Goal: Communication & Community: Answer question/provide support

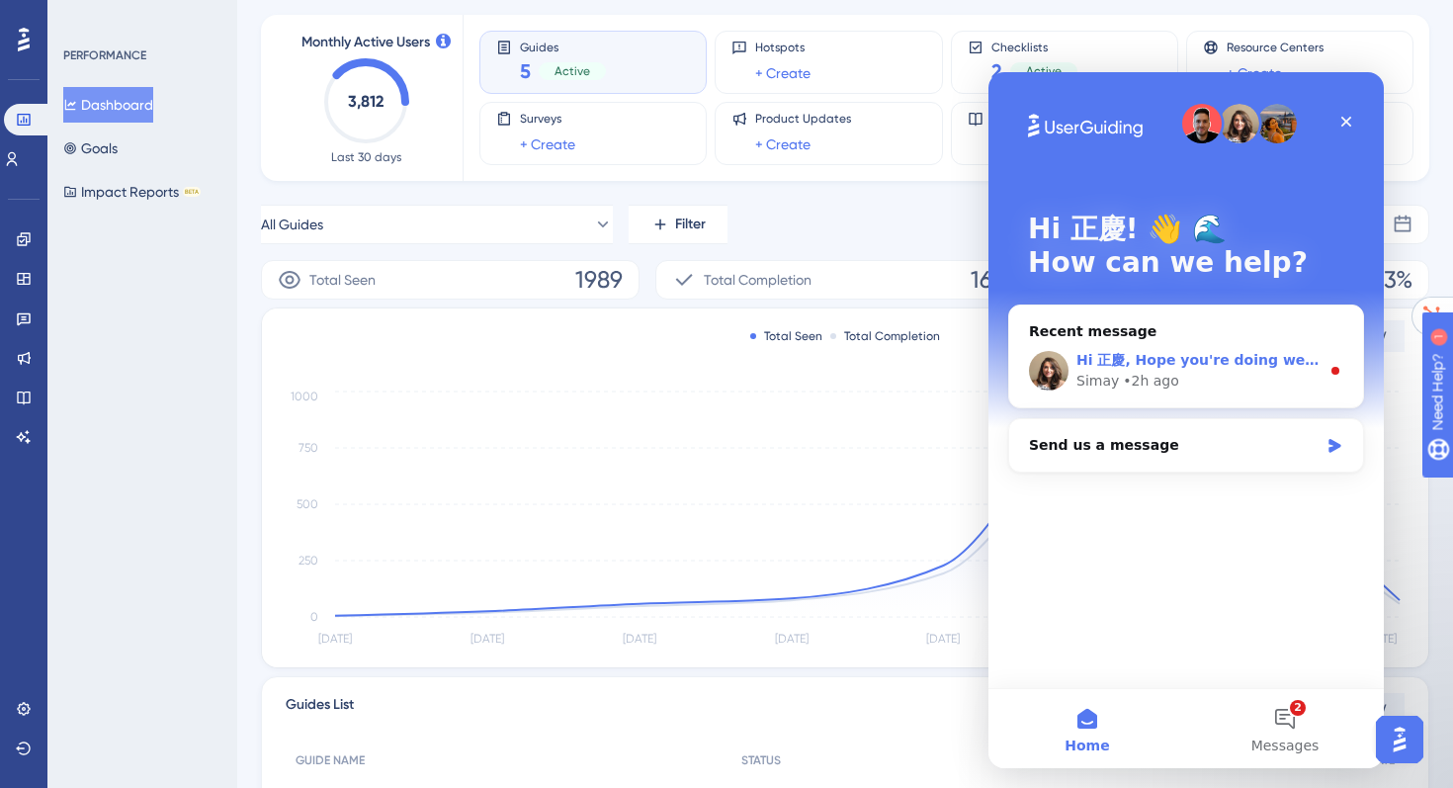
click at [1223, 375] on div "Simay • 2h ago" at bounding box center [1197, 381] width 243 height 21
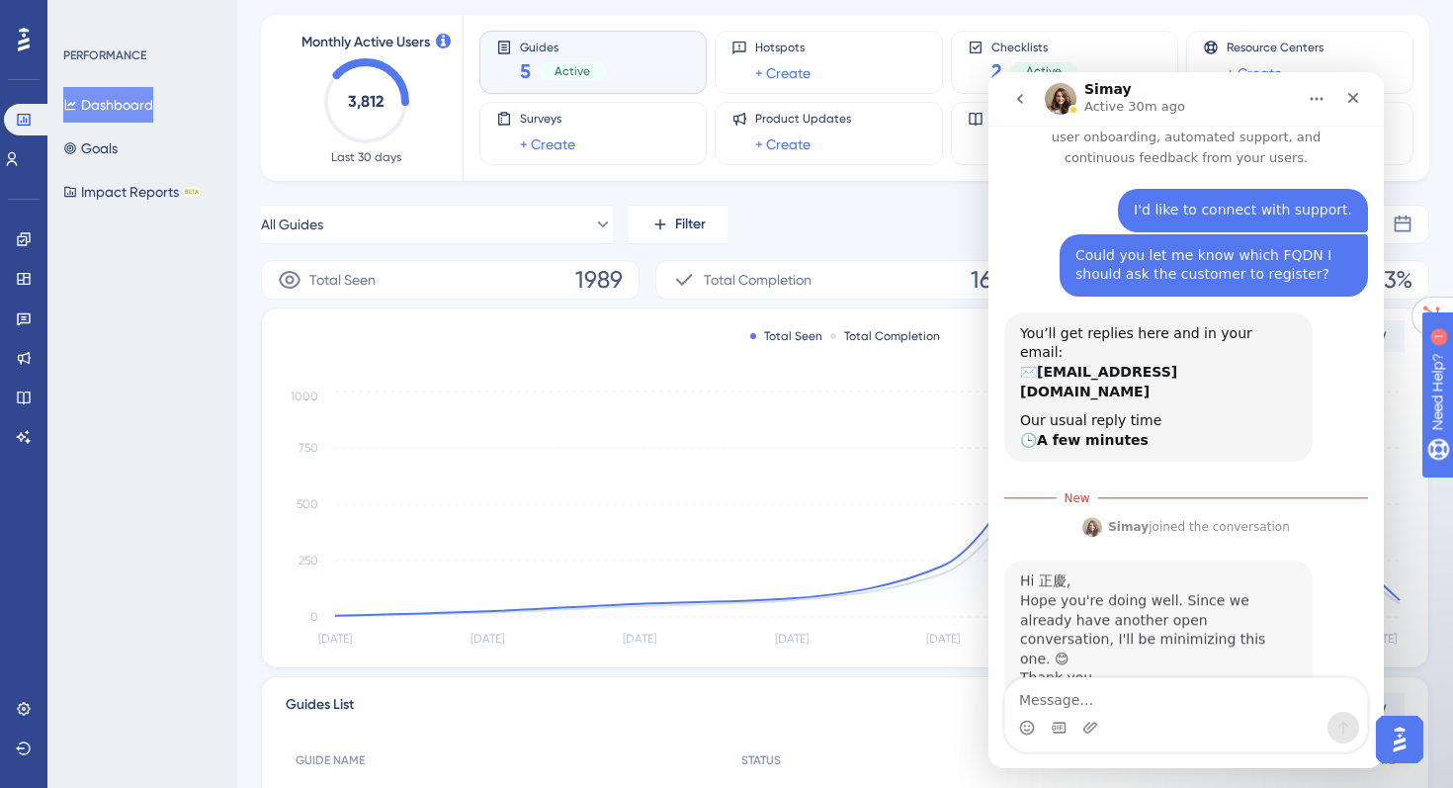
scroll to position [40, 0]
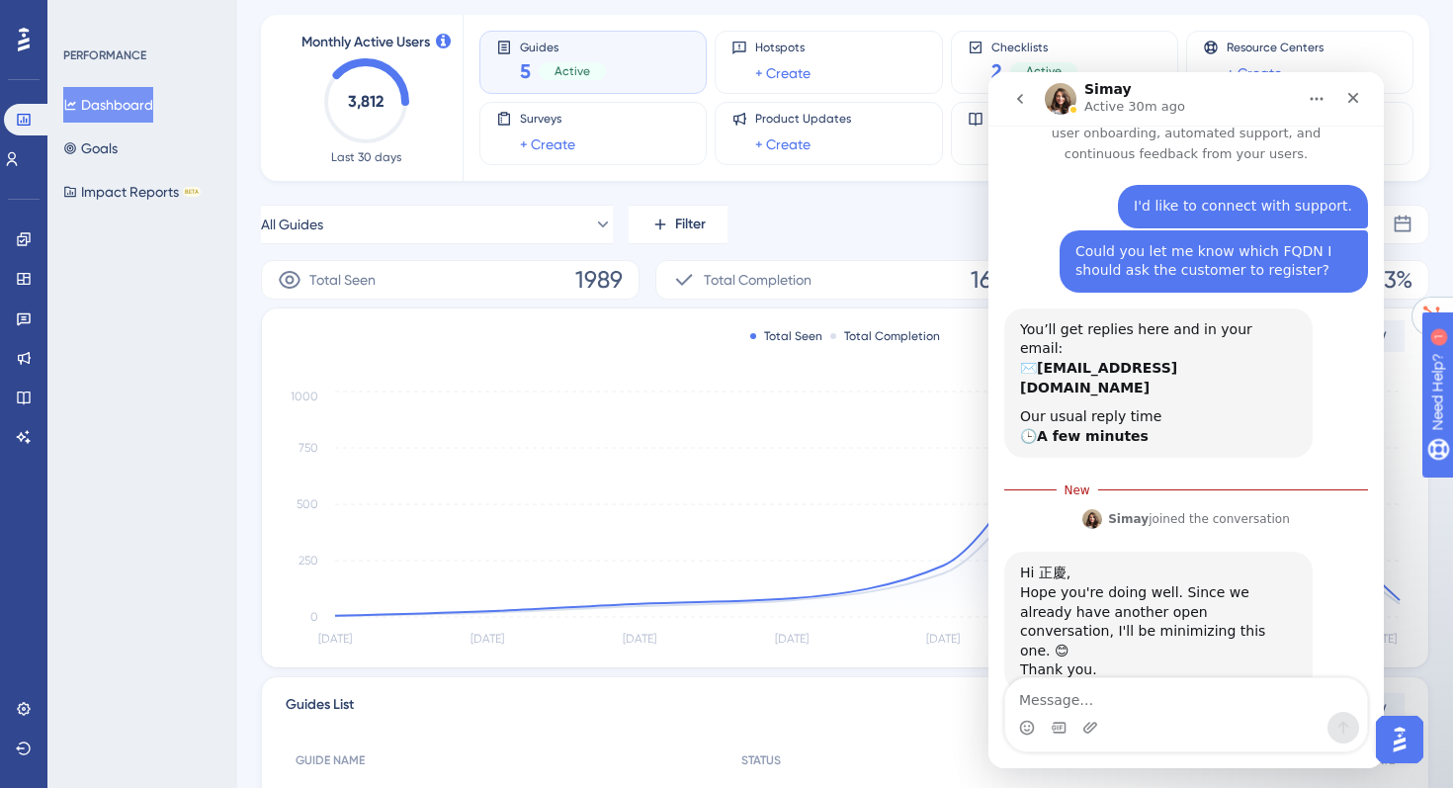
click at [1024, 103] on icon "go back" at bounding box center [1020, 99] width 16 height 16
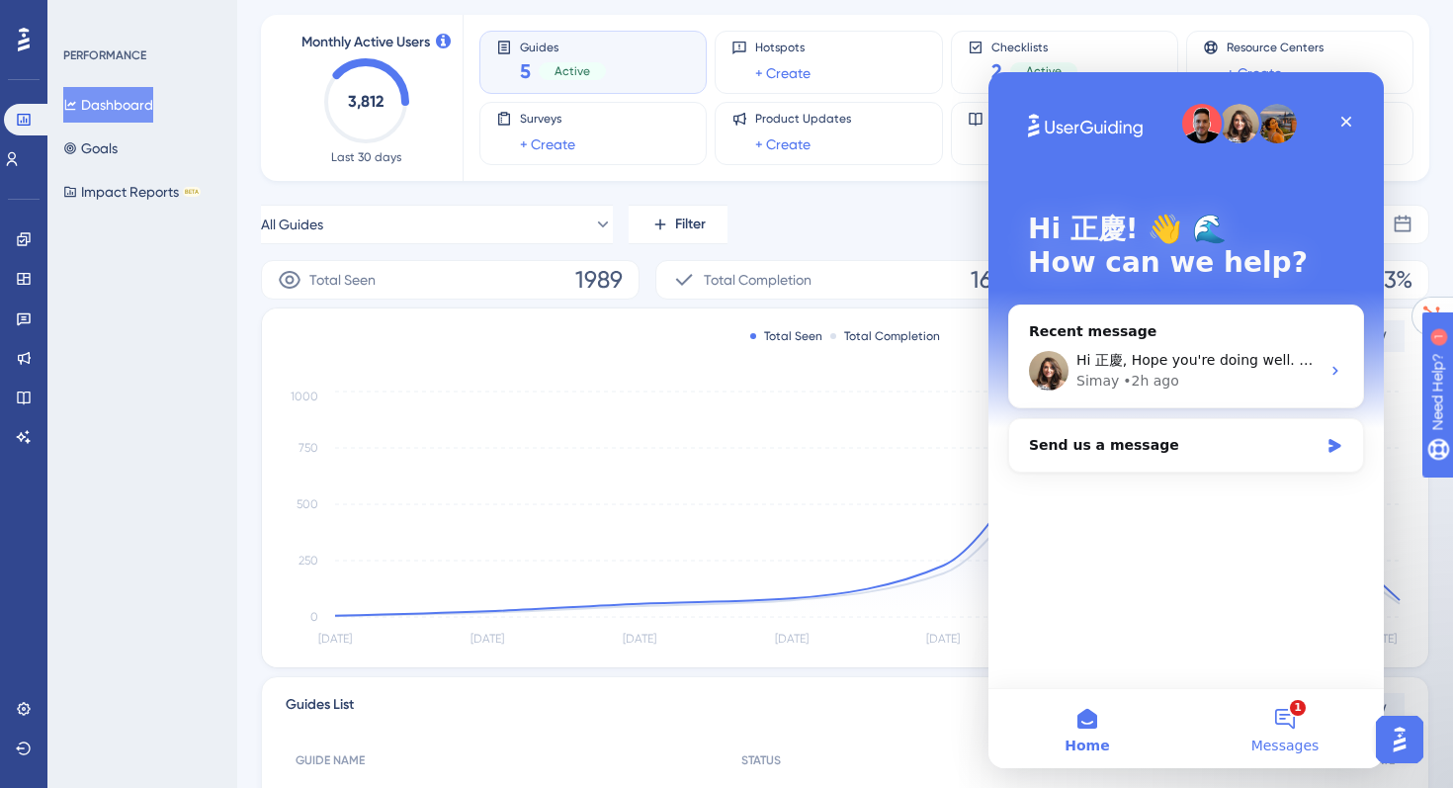
click at [1291, 719] on button "1 Messages" at bounding box center [1285, 728] width 198 height 79
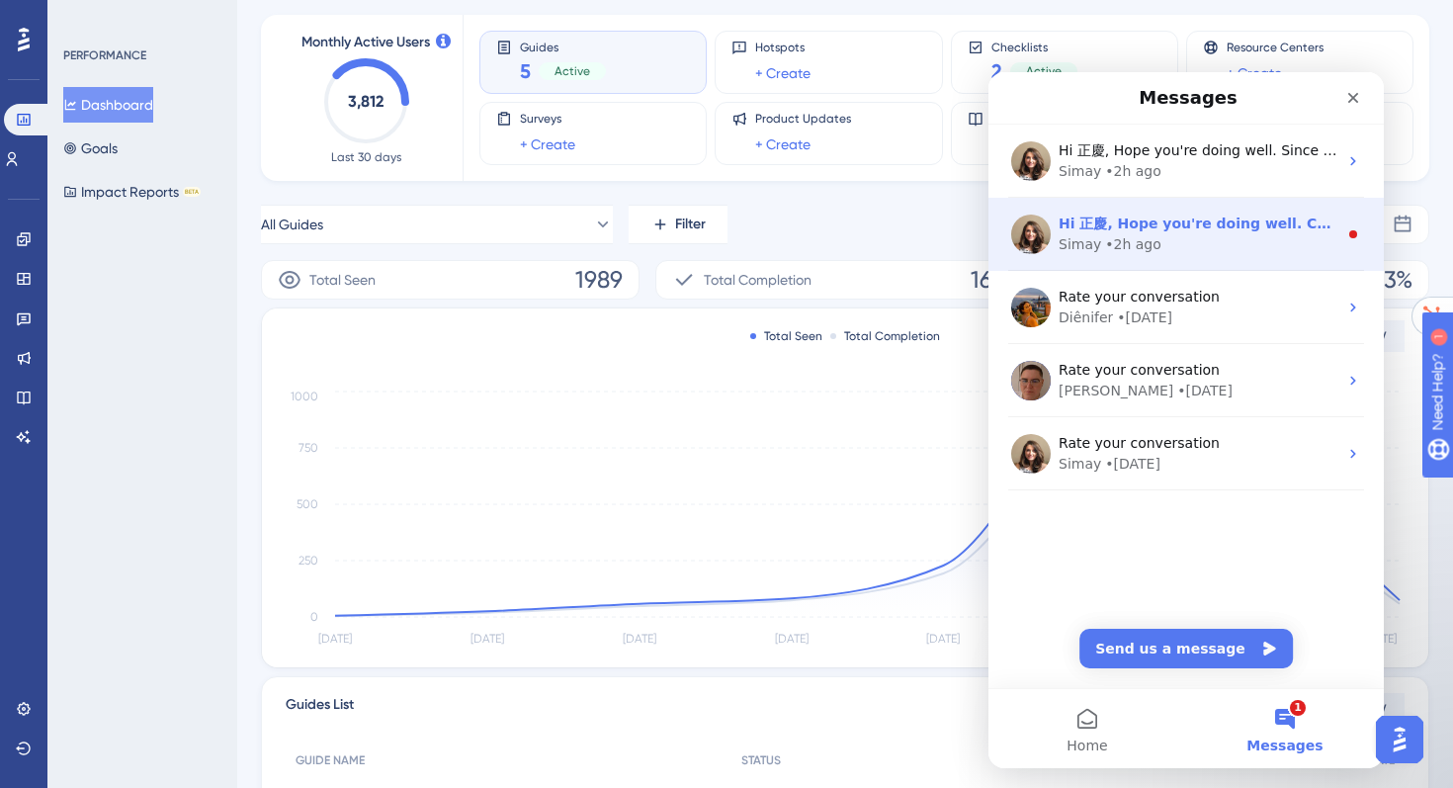
click at [1143, 257] on div "Hi 正慶, Hope you're doing well. Can you please elaborate on your question? [GEOG…" at bounding box center [1185, 234] width 395 height 73
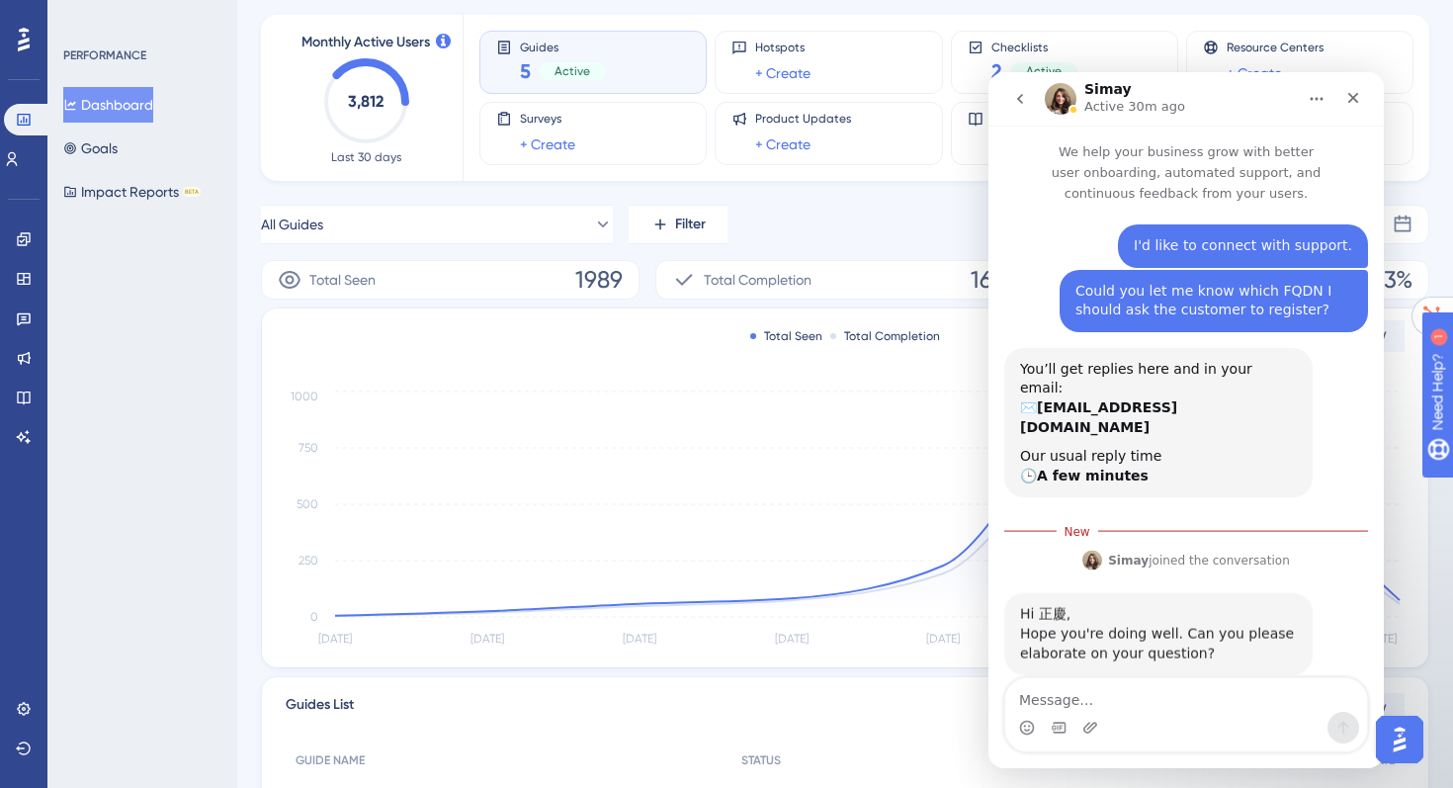
scroll to position [1, 0]
drag, startPoint x: 1022, startPoint y: 614, endPoint x: 1078, endPoint y: 615, distance: 56.3
click at [1078, 622] on div "Hope you're doing well. Can you please elaborate on your question?" at bounding box center [1158, 641] width 277 height 39
copy div "elaborate"
click at [1078, 702] on textarea "Message…" at bounding box center [1186, 695] width 362 height 34
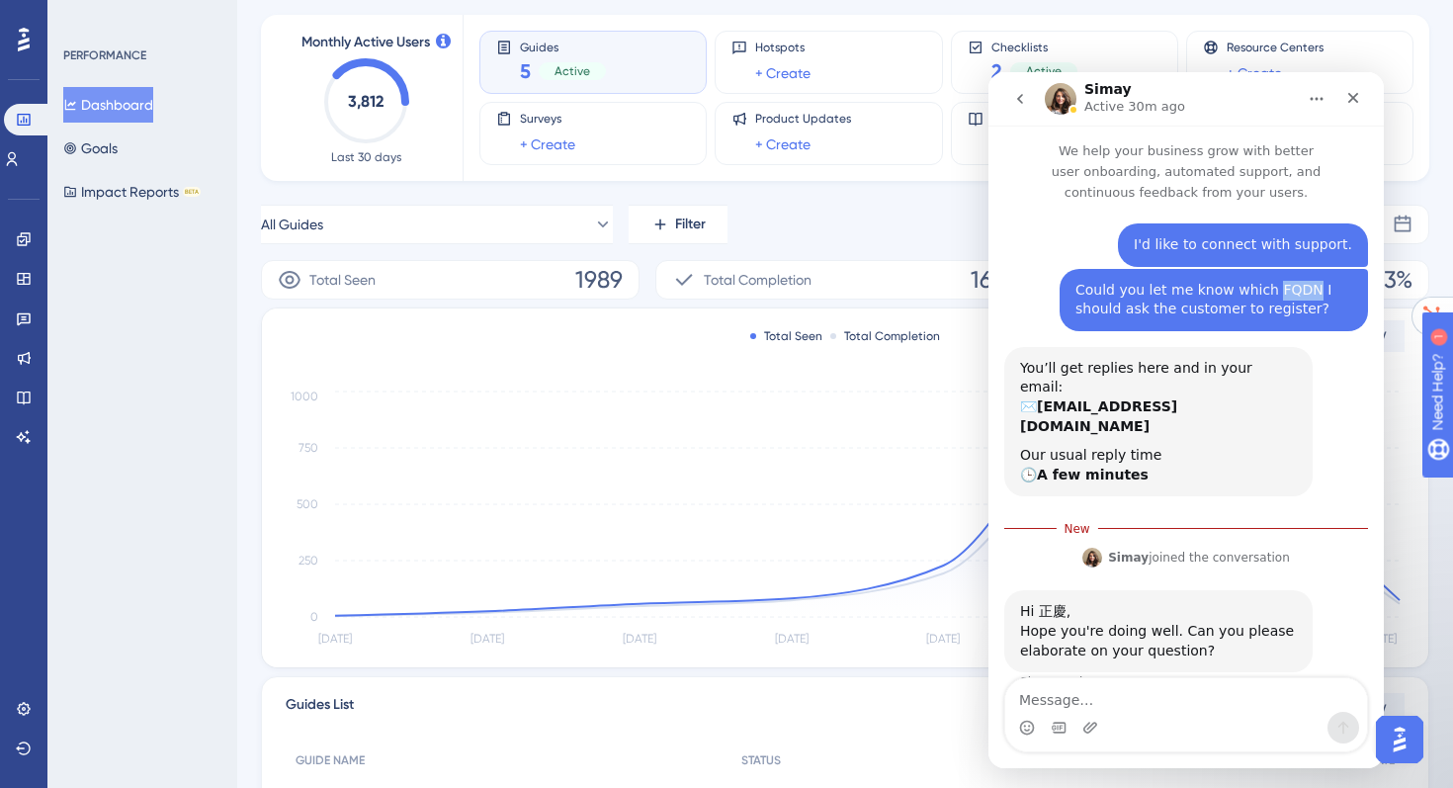
drag, startPoint x: 1263, startPoint y: 285, endPoint x: 1300, endPoint y: 286, distance: 37.6
click at [1300, 286] on div "Could you let me know which FQDN I should ask the customer to register?" at bounding box center [1213, 300] width 277 height 39
copy div "FQDN"
click at [1043, 694] on textarea "Message…" at bounding box center [1186, 695] width 362 height 34
paste textarea "At our company, we ask customers to specify all the domains required to use our…"
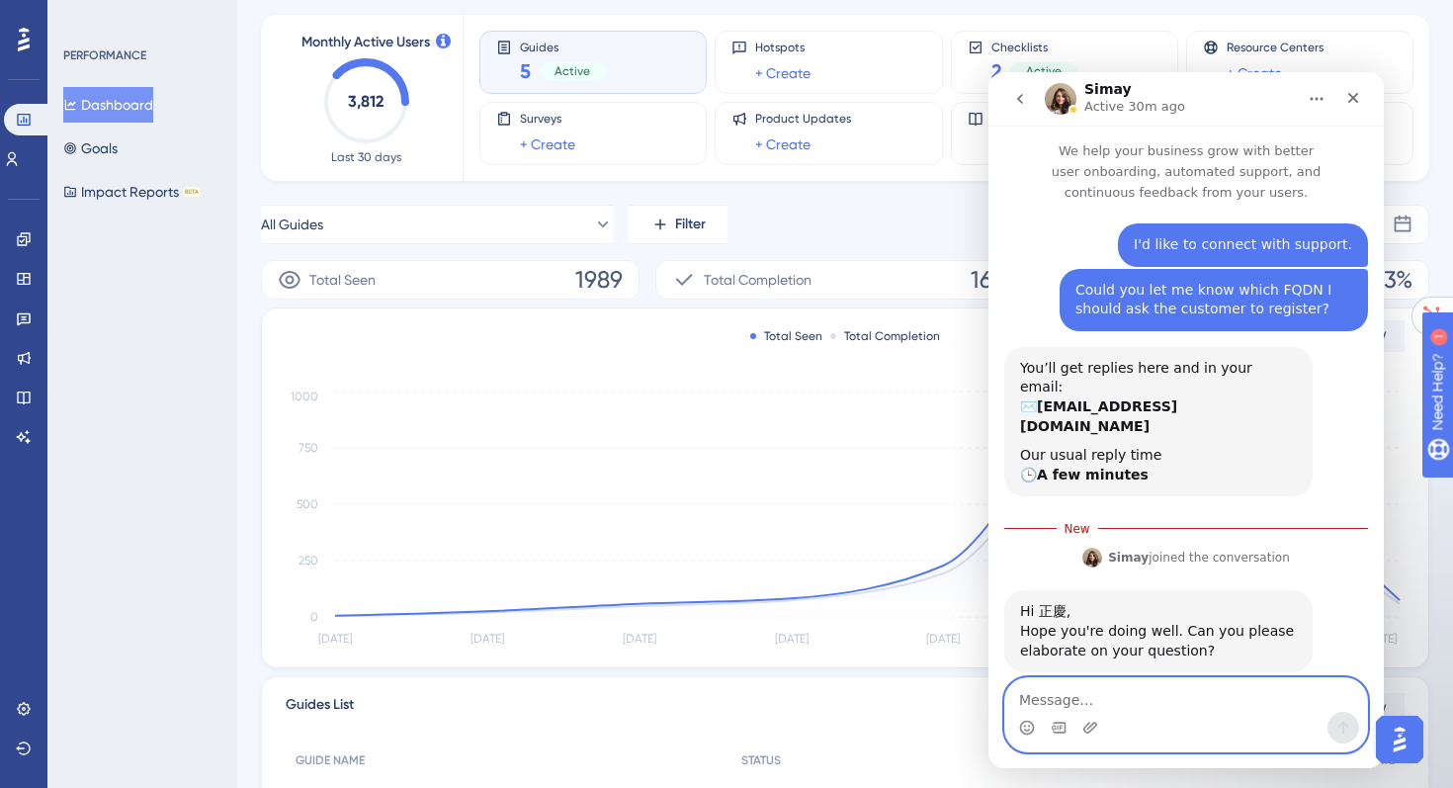
type textarea "At our company, we ask customers to specify all the domains required to use our…"
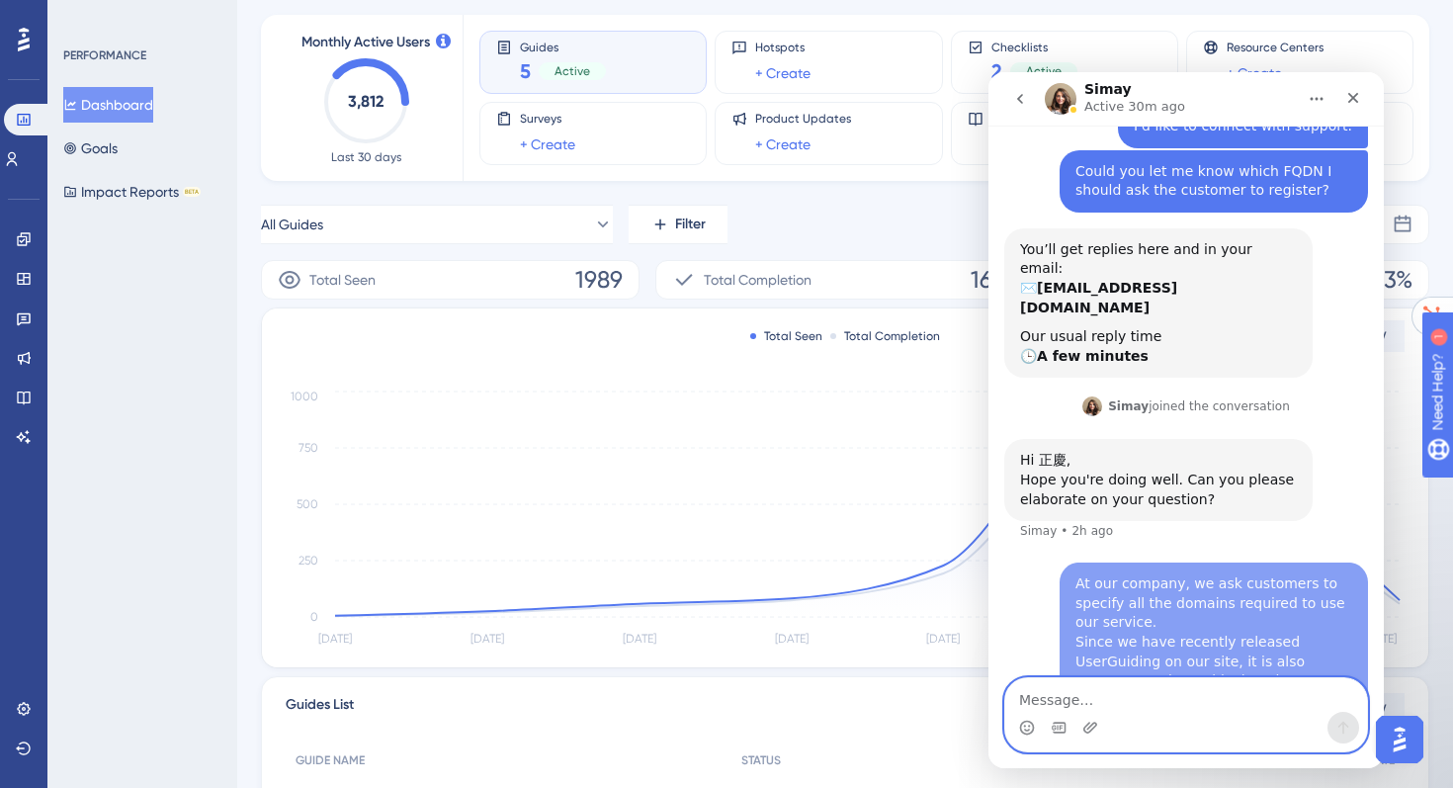
scroll to position [182, 0]
